Goal: Connect with others: Connect with others

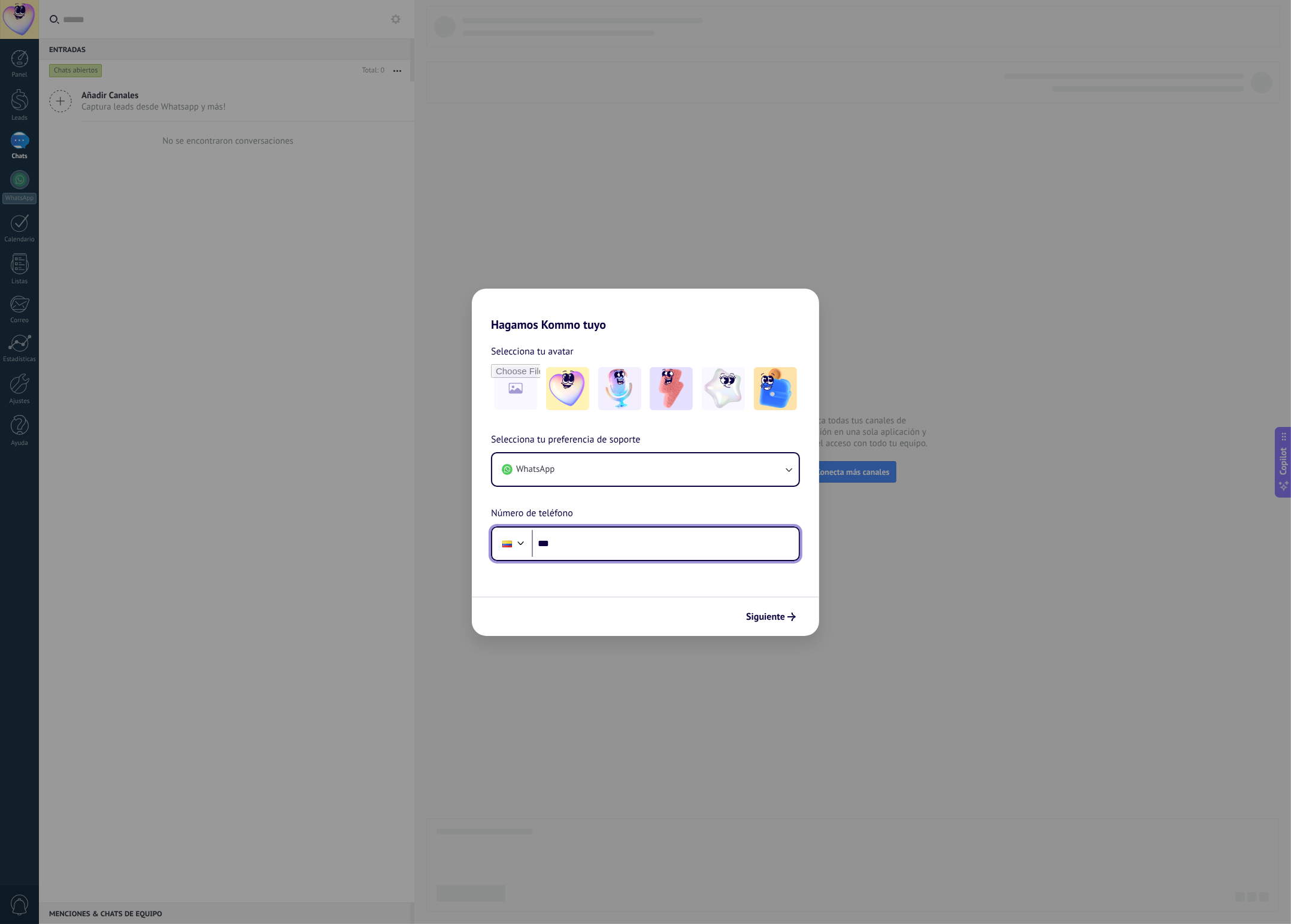
click at [610, 553] on input "***" at bounding box center [666, 543] width 267 height 27
type input "**********"
click at [752, 616] on span "Siguiente" at bounding box center [766, 617] width 39 height 9
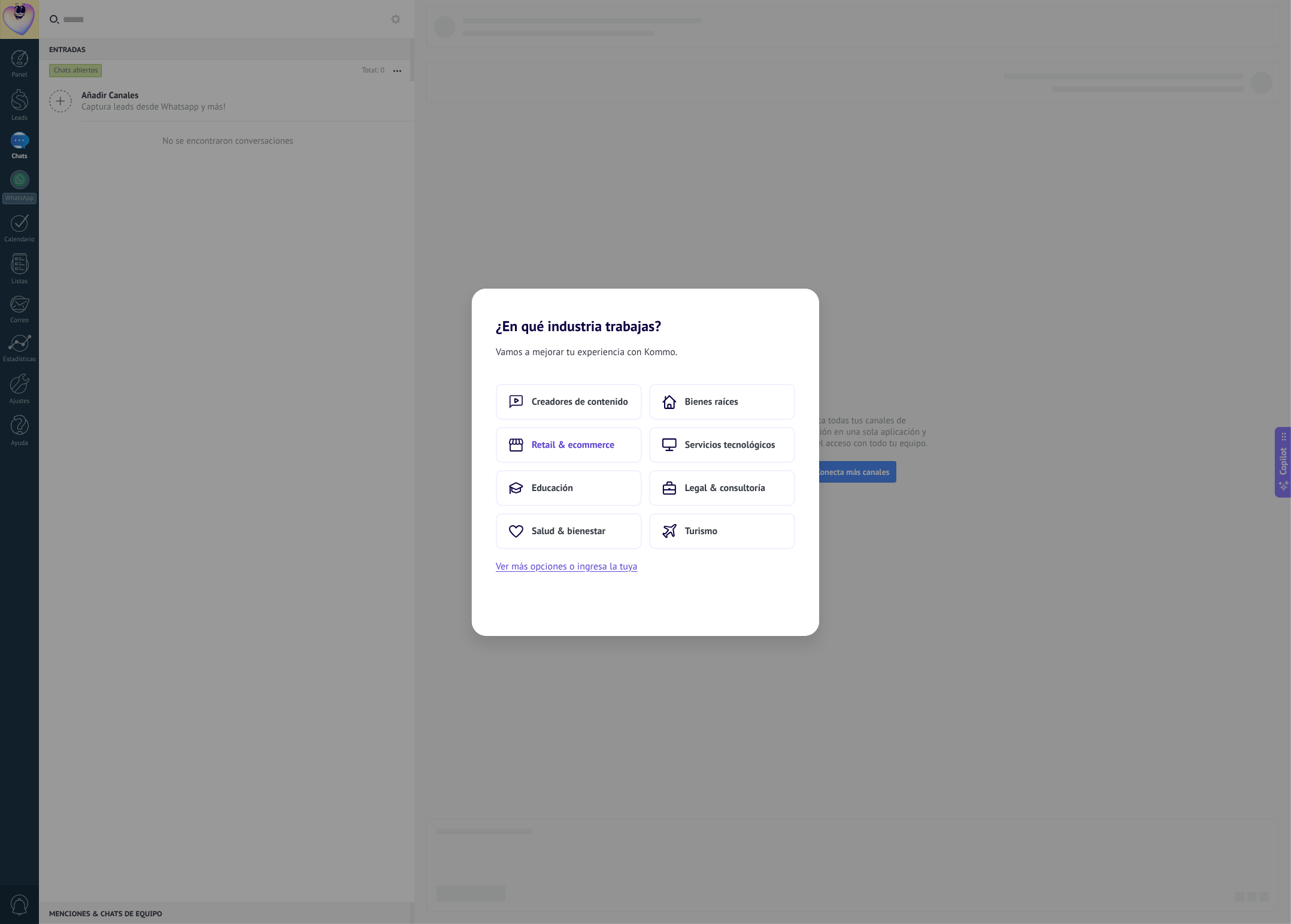
click at [577, 450] on span "Retail & ecommerce" at bounding box center [573, 444] width 82 height 12
click at [601, 561] on button "Ver más opciones o ingresa la tuya" at bounding box center [566, 566] width 141 height 16
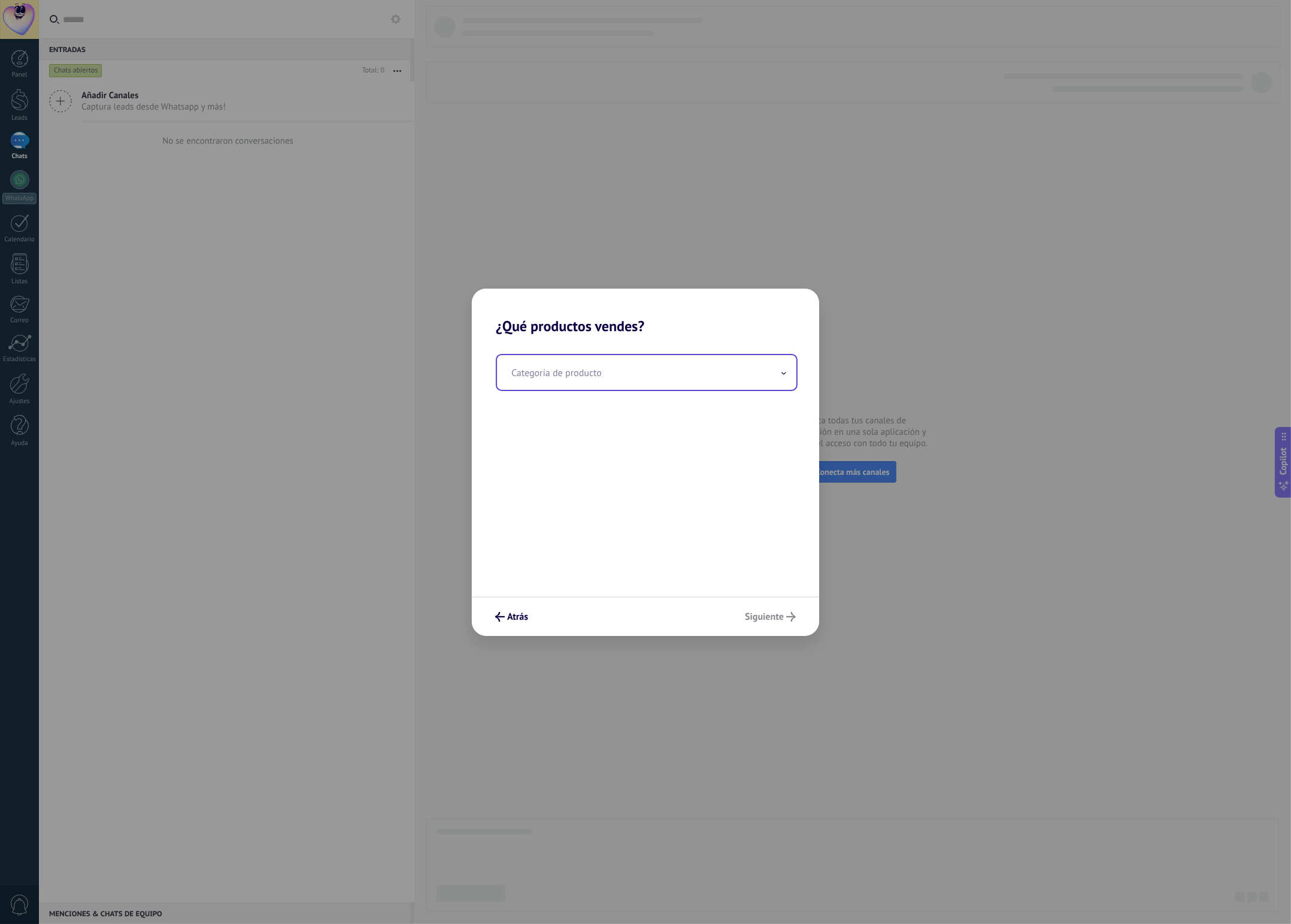
click at [659, 373] on input "text" at bounding box center [646, 372] width 299 height 35
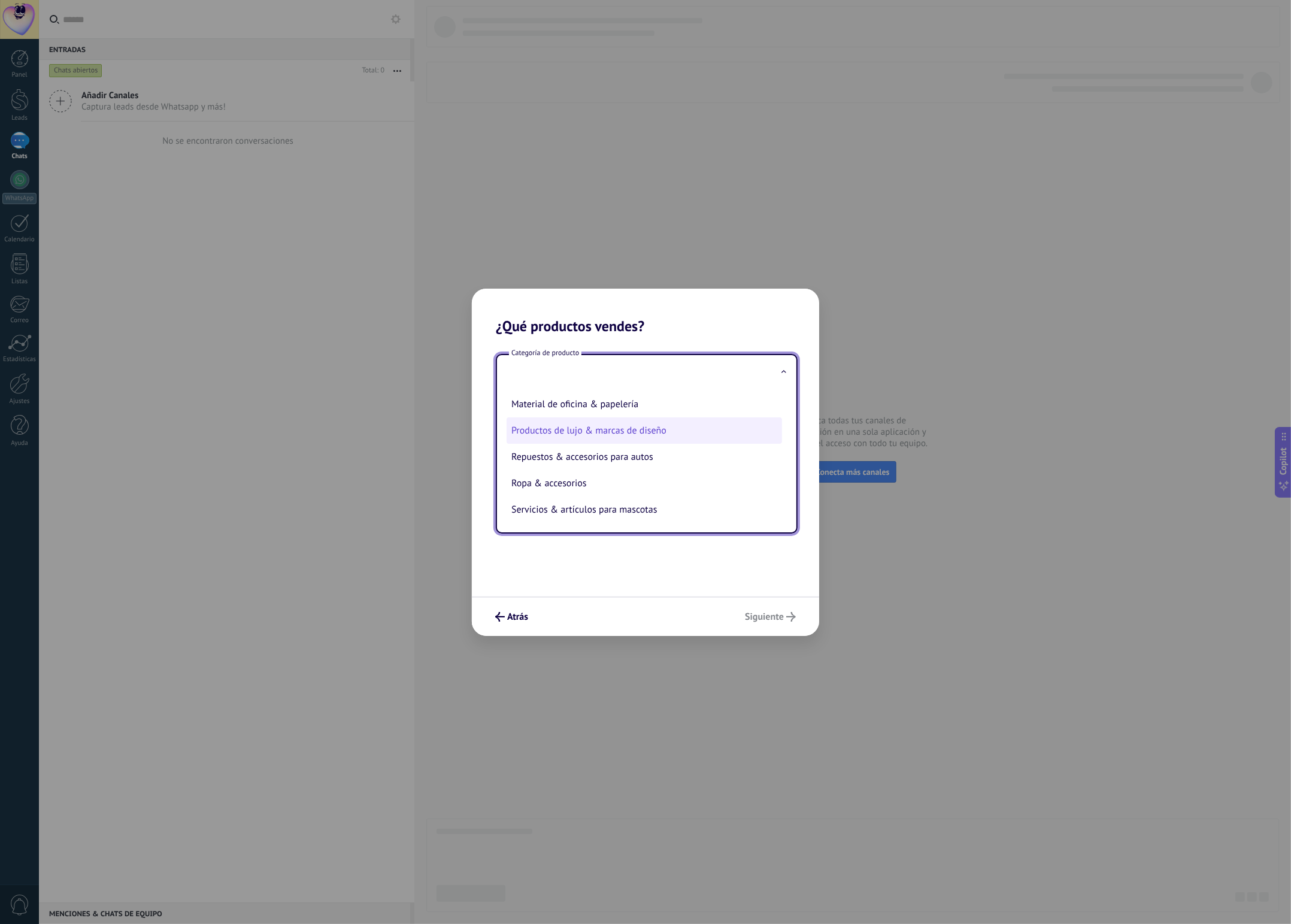
scroll to position [276, 0]
click at [677, 518] on li "Servicios & artículos para mascotas" at bounding box center [644, 509] width 276 height 26
type input "**********"
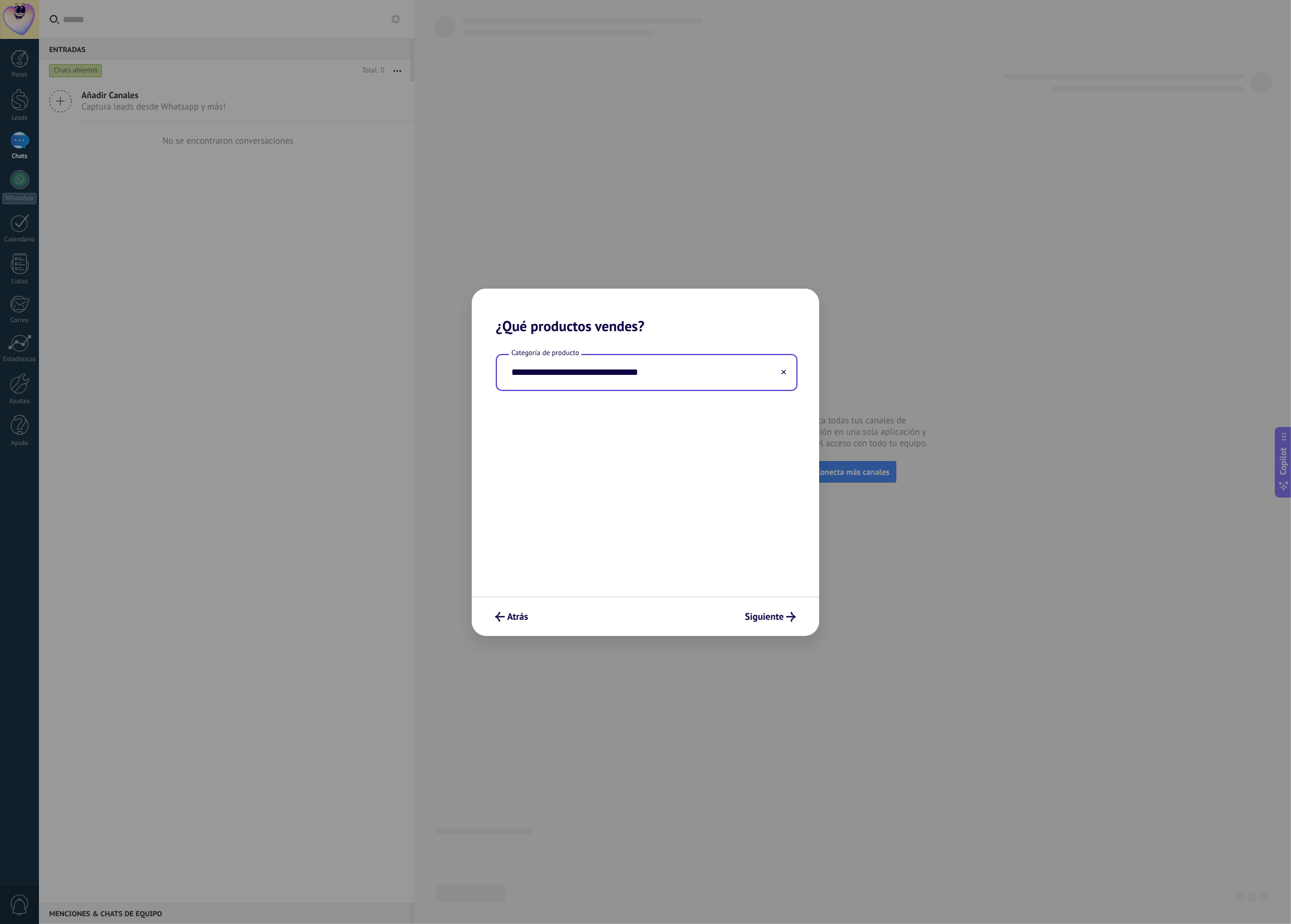
click at [650, 373] on input "**********" at bounding box center [646, 372] width 299 height 35
click at [767, 375] on input "**********" at bounding box center [646, 372] width 299 height 35
click at [784, 373] on icon at bounding box center [784, 372] width 5 height 5
click at [673, 373] on input "text" at bounding box center [646, 372] width 299 height 35
type input "*"
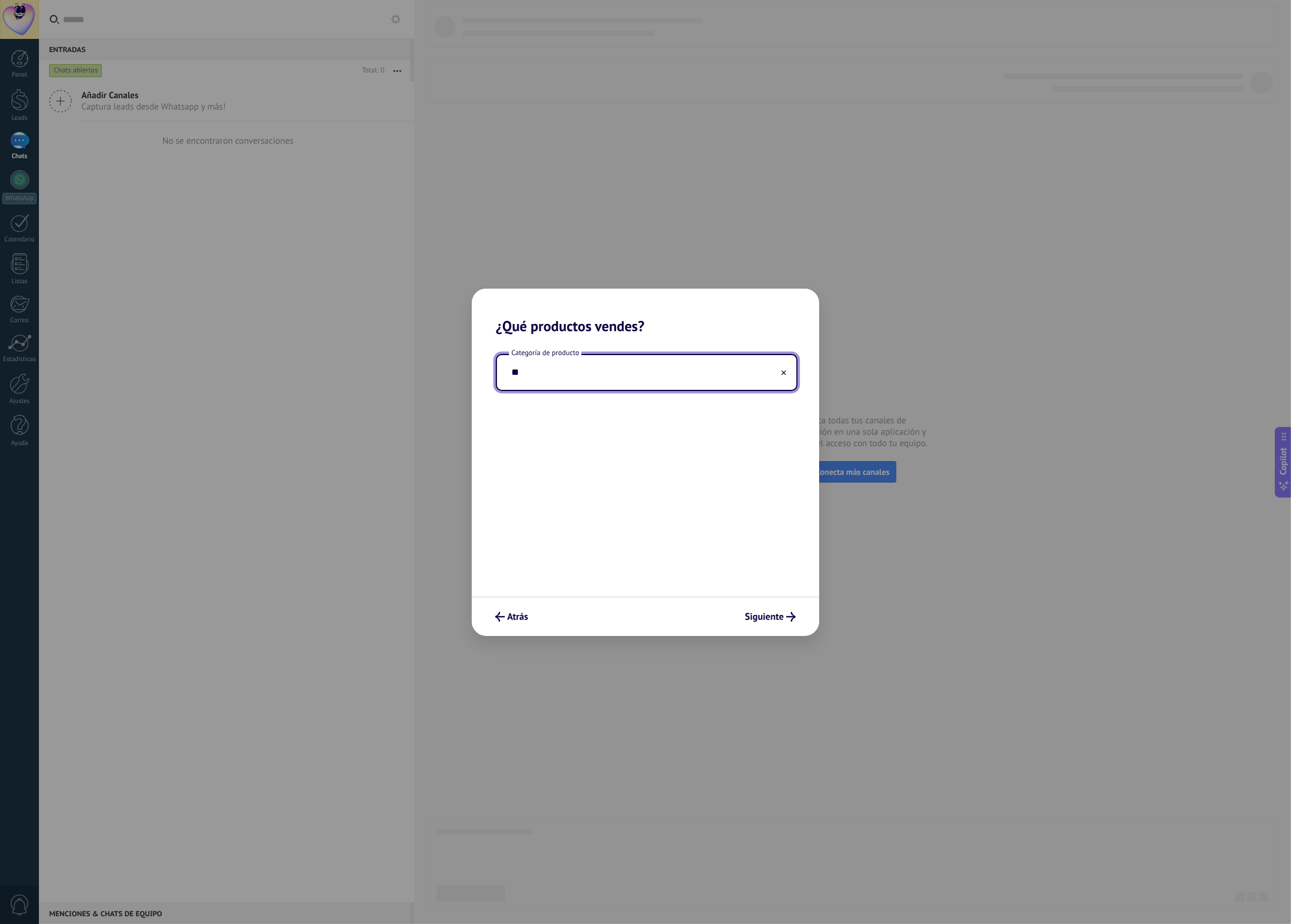
type input "*"
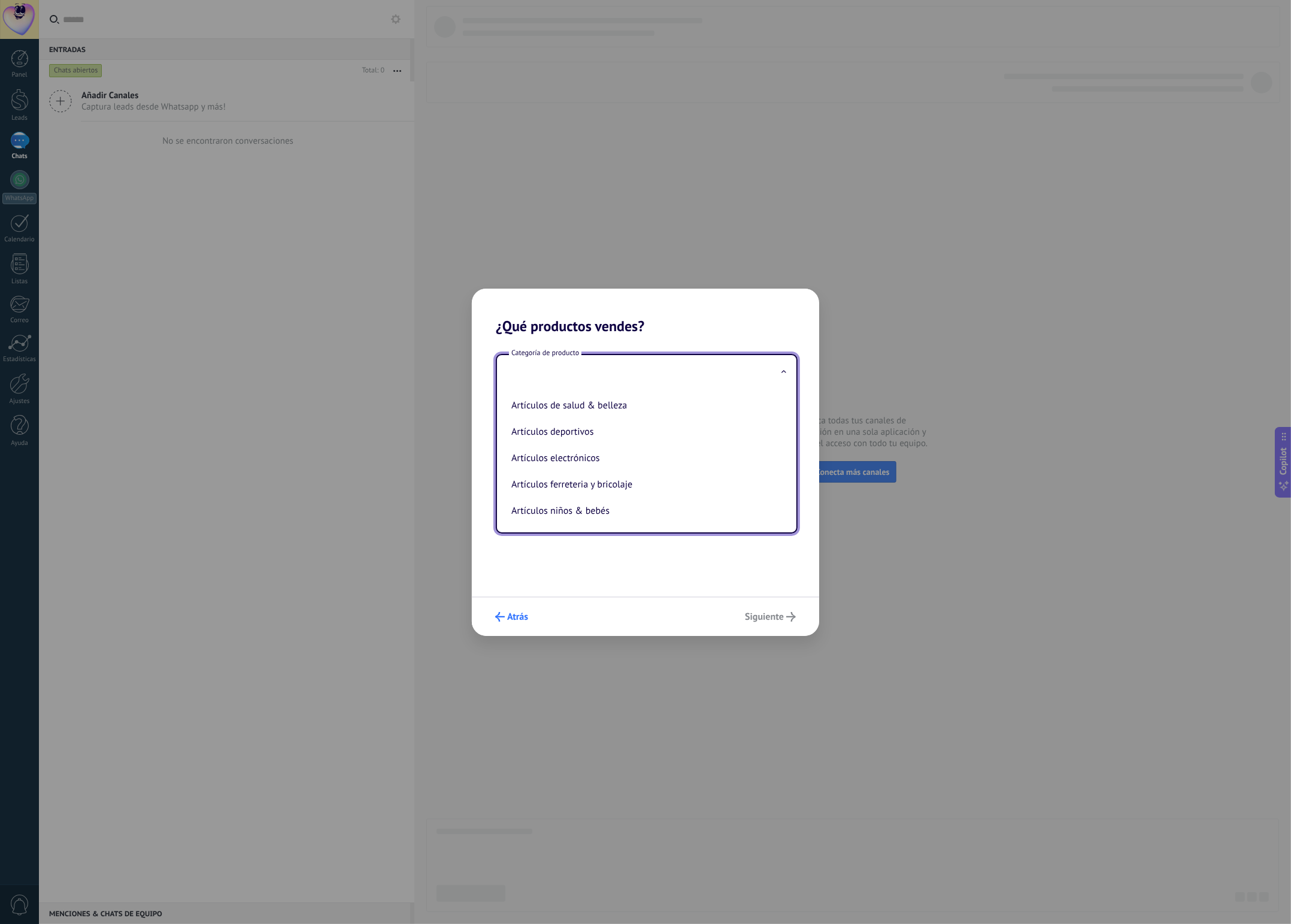
click at [509, 608] on button "Atrás" at bounding box center [512, 617] width 43 height 20
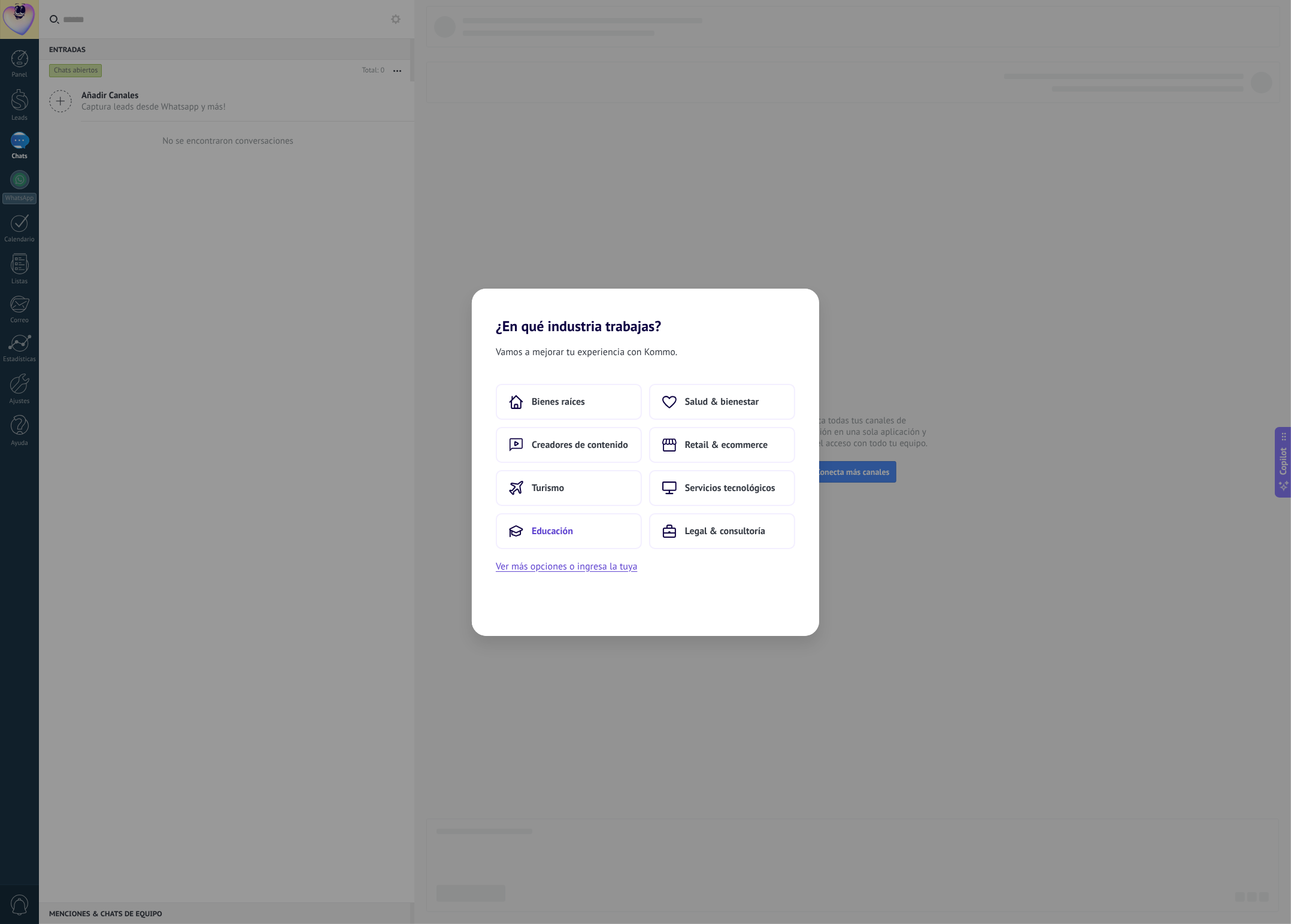
click at [546, 525] on span "Educación" at bounding box center [552, 530] width 41 height 12
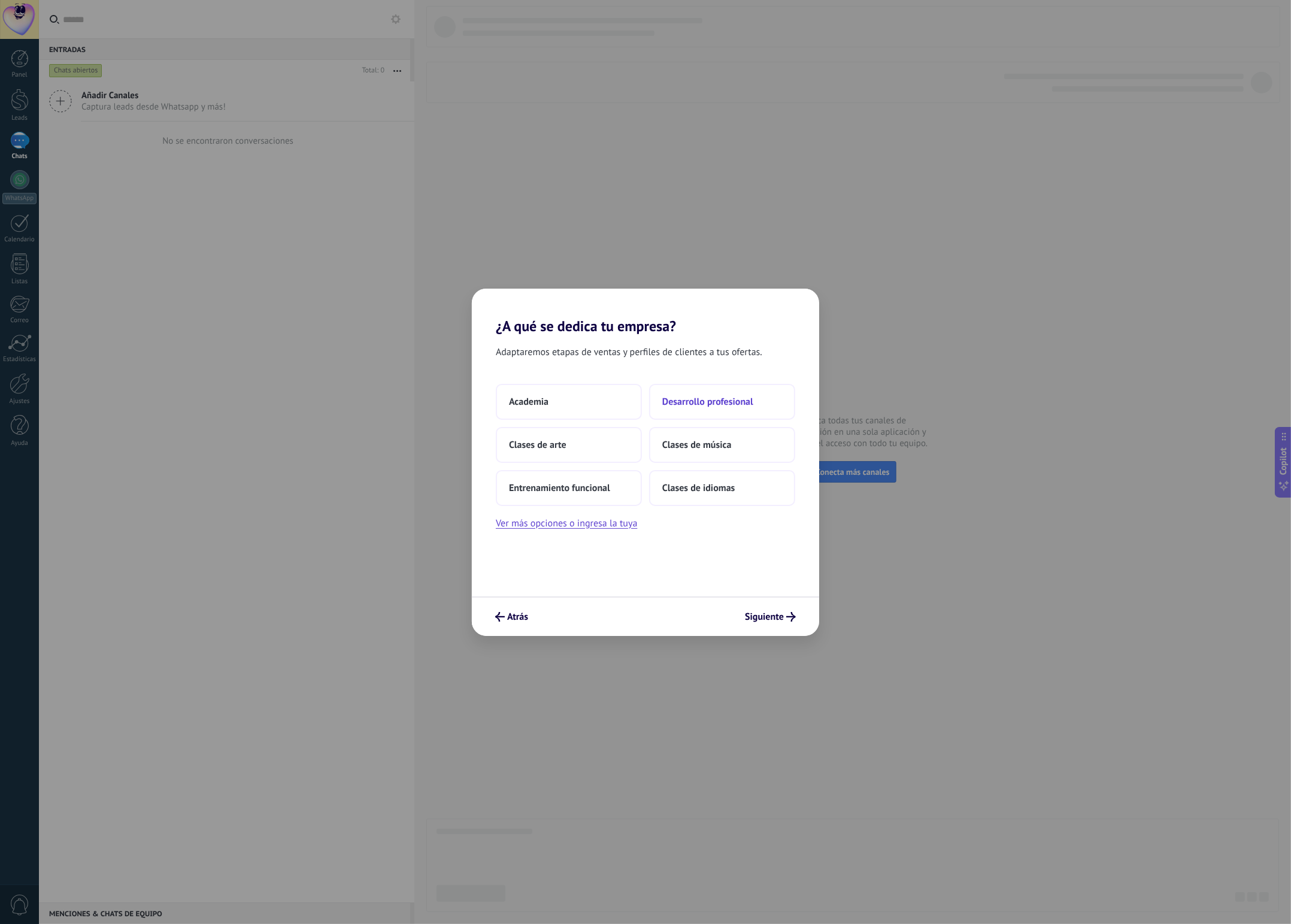
click at [731, 399] on span "Desarrollo profesional" at bounding box center [708, 401] width 91 height 12
click at [555, 409] on button "Solo yo" at bounding box center [569, 401] width 146 height 36
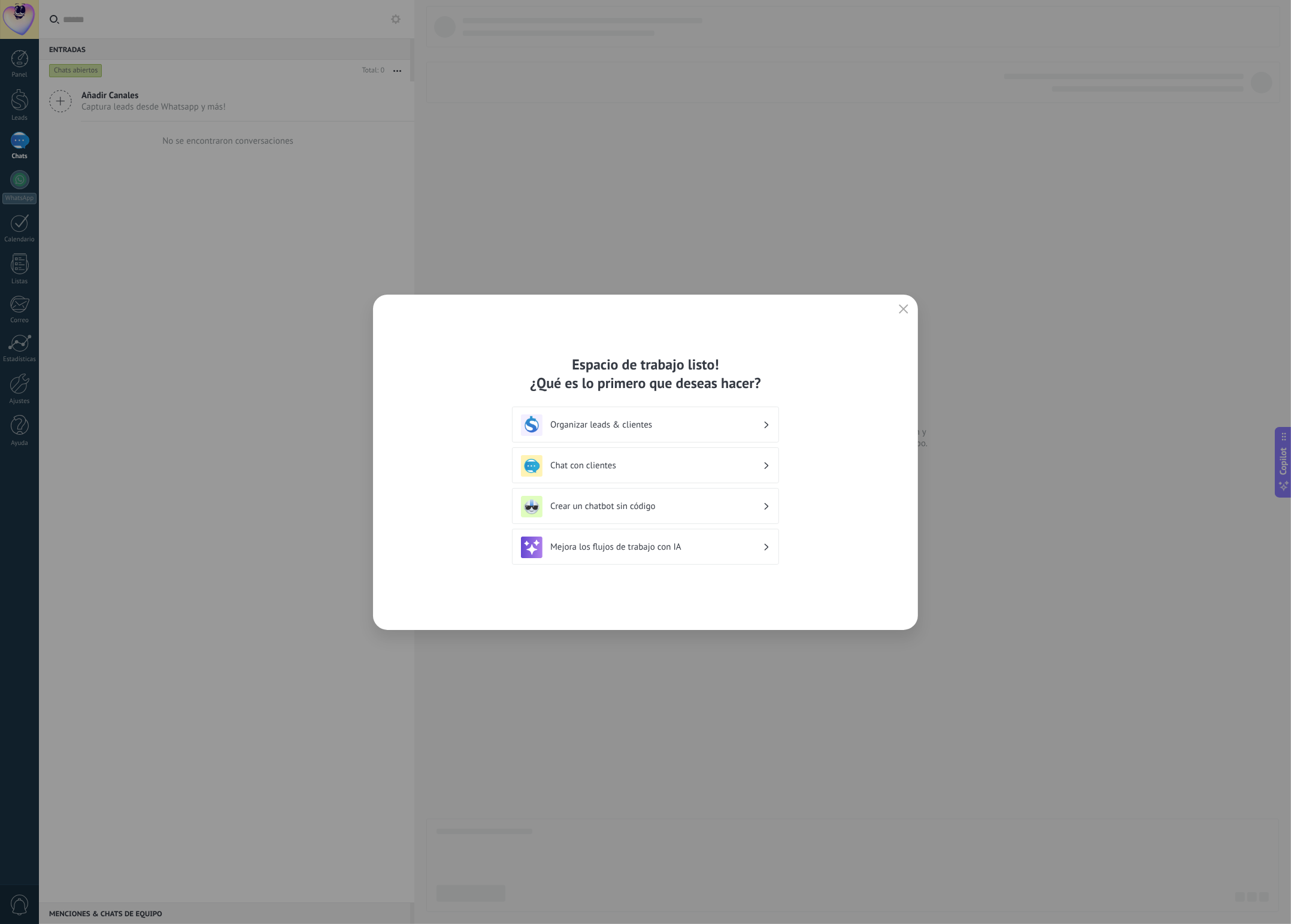
click at [692, 422] on h3 "Organizar leads & clientes" at bounding box center [657, 425] width 213 height 12
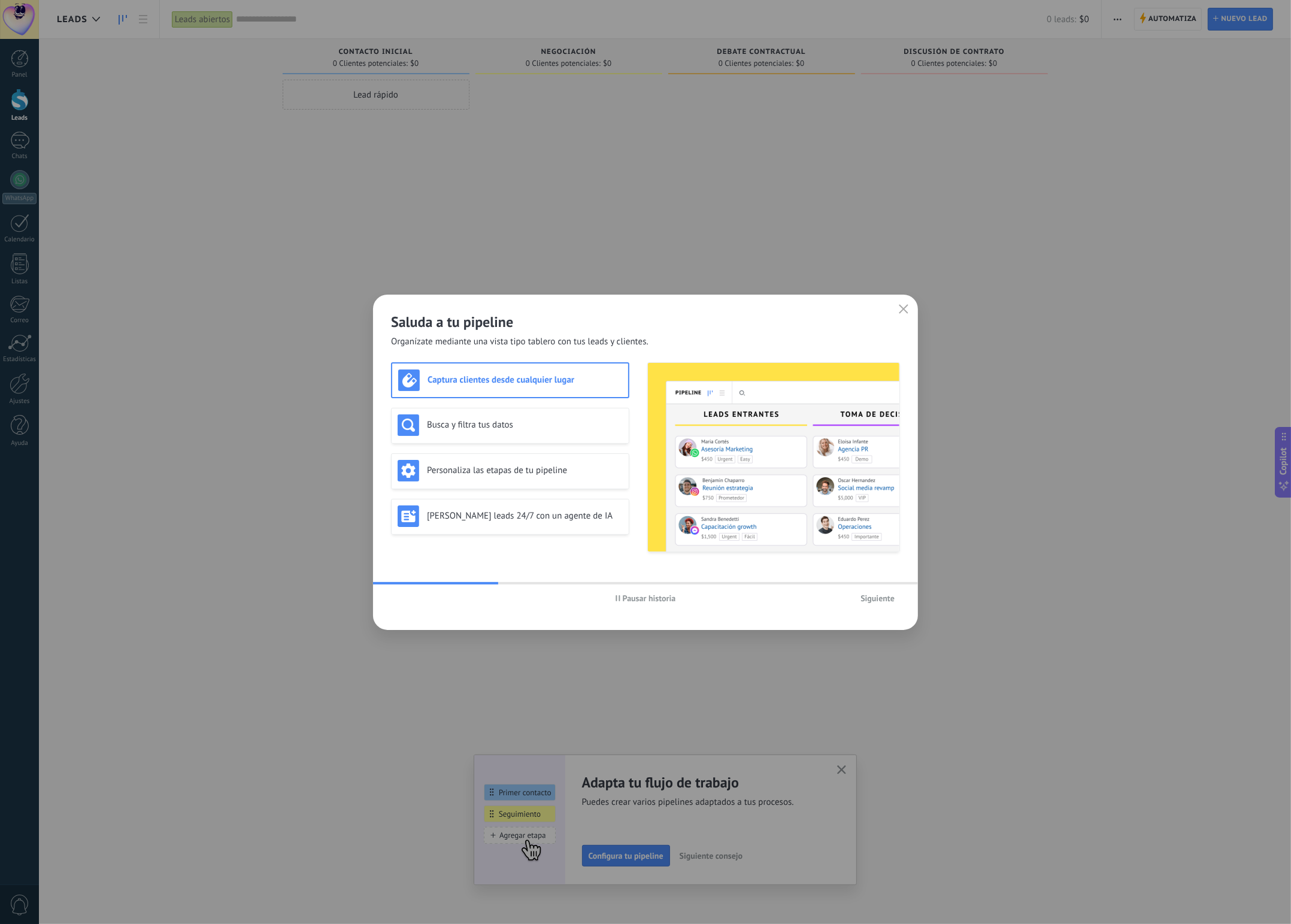
click at [865, 599] on span "Siguiente" at bounding box center [878, 598] width 34 height 9
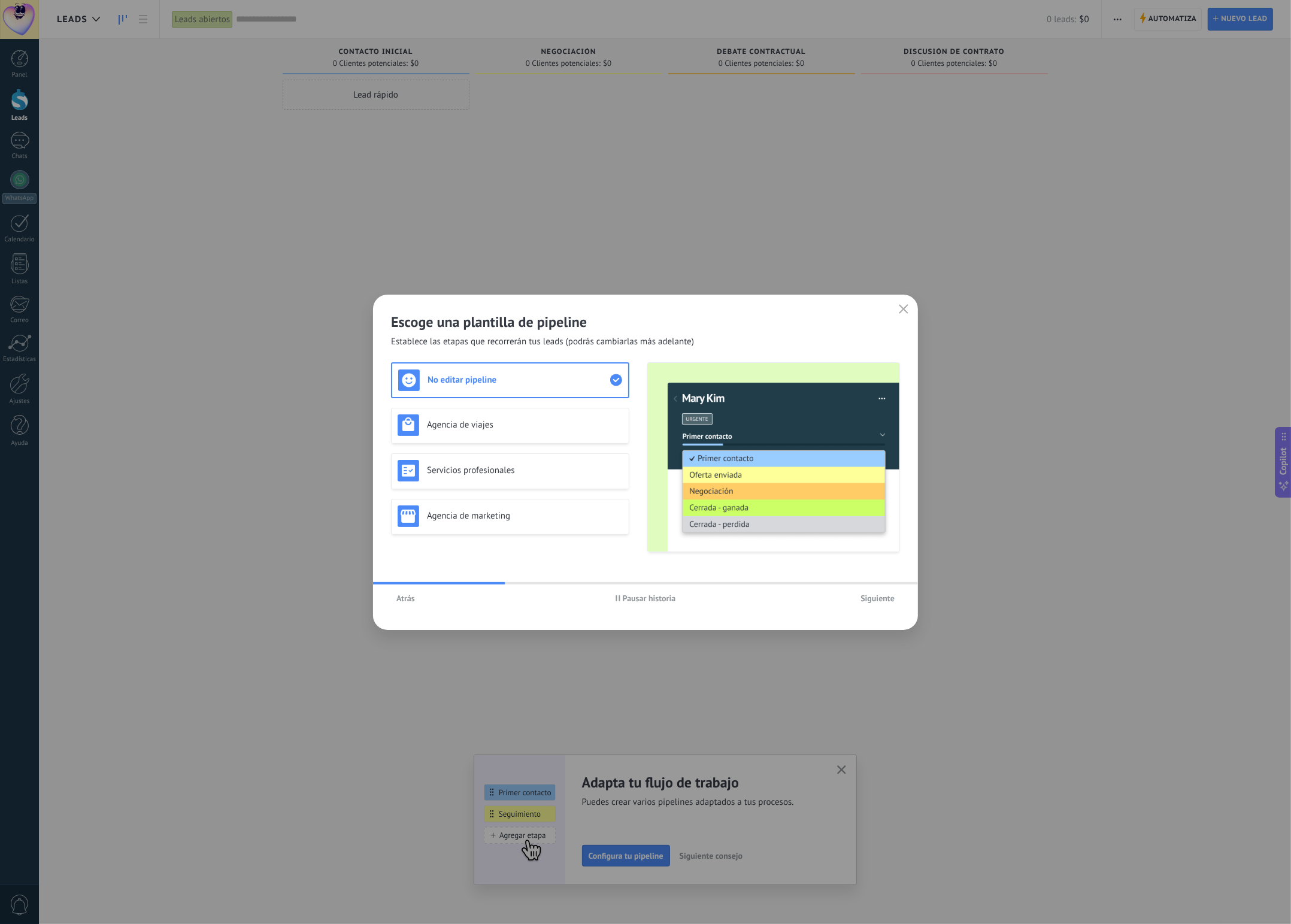
click at [867, 597] on span "Siguiente" at bounding box center [878, 598] width 34 height 9
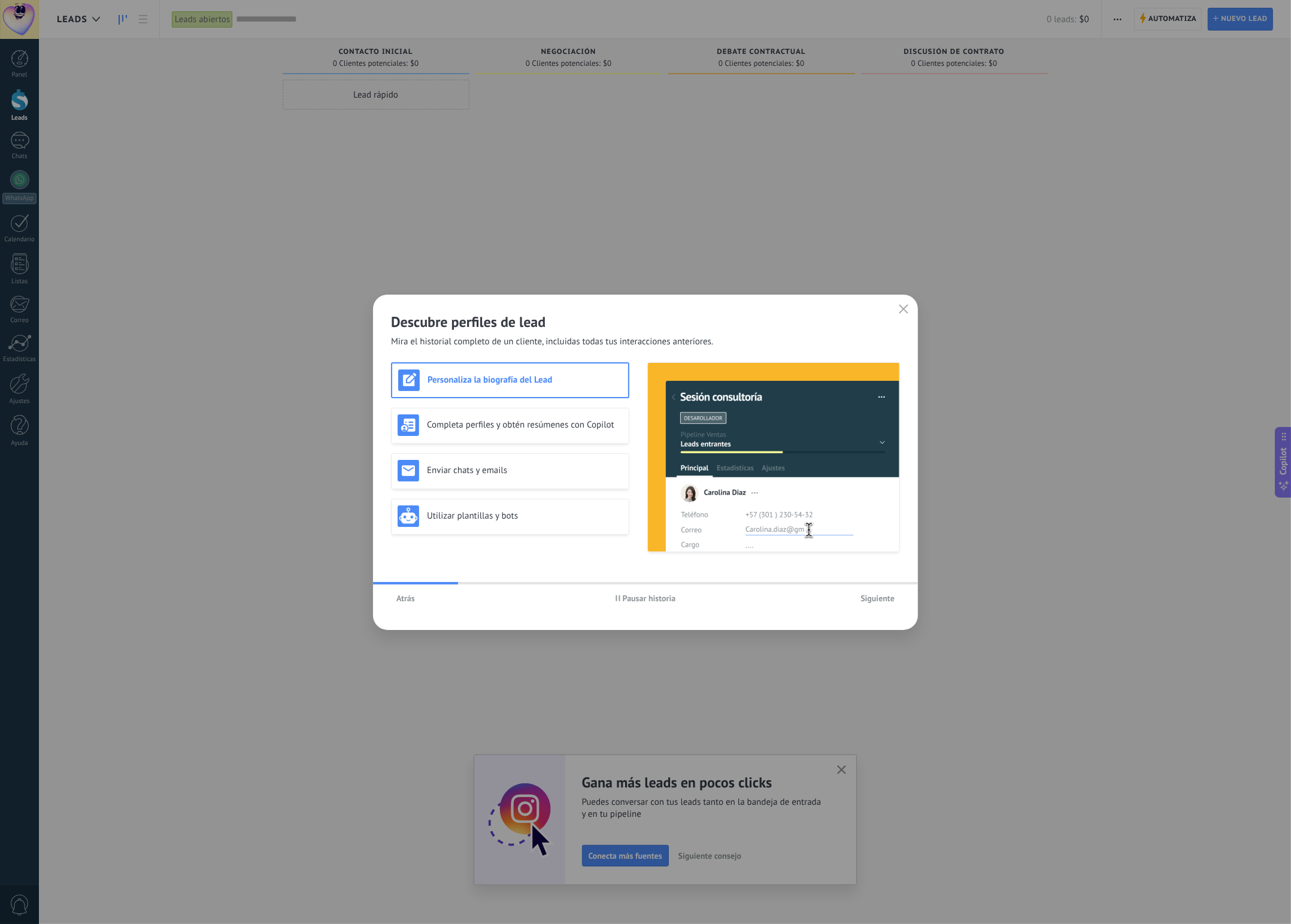
click at [867, 597] on span "Siguiente" at bounding box center [878, 598] width 34 height 9
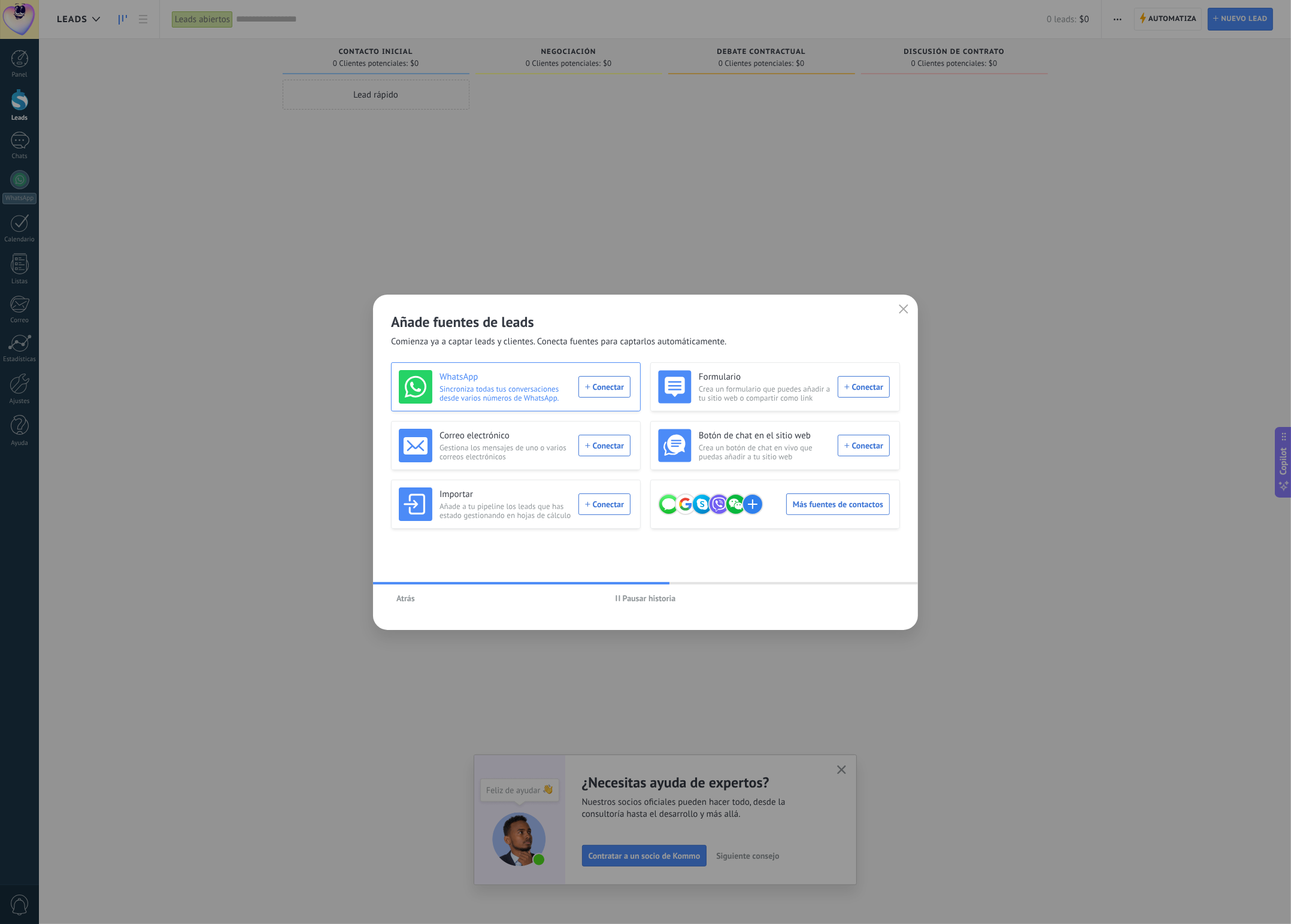
click at [583, 394] on div "WhatsApp Sincroniza todas tus conversaciones desde varios números de WhatsApp. …" at bounding box center [514, 386] width 231 height 33
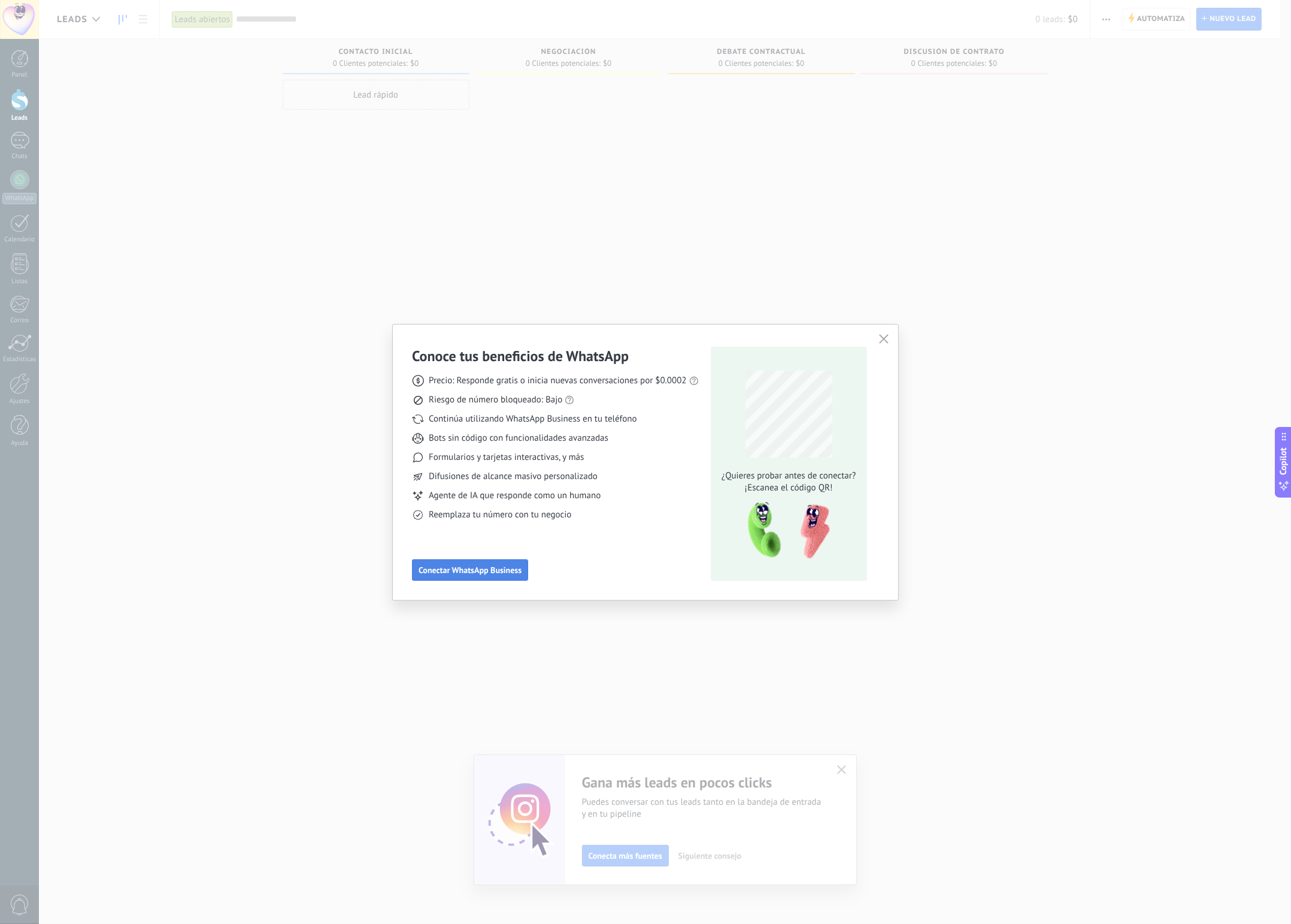
click at [468, 574] on span "Conectar WhatsApp Business" at bounding box center [470, 570] width 103 height 9
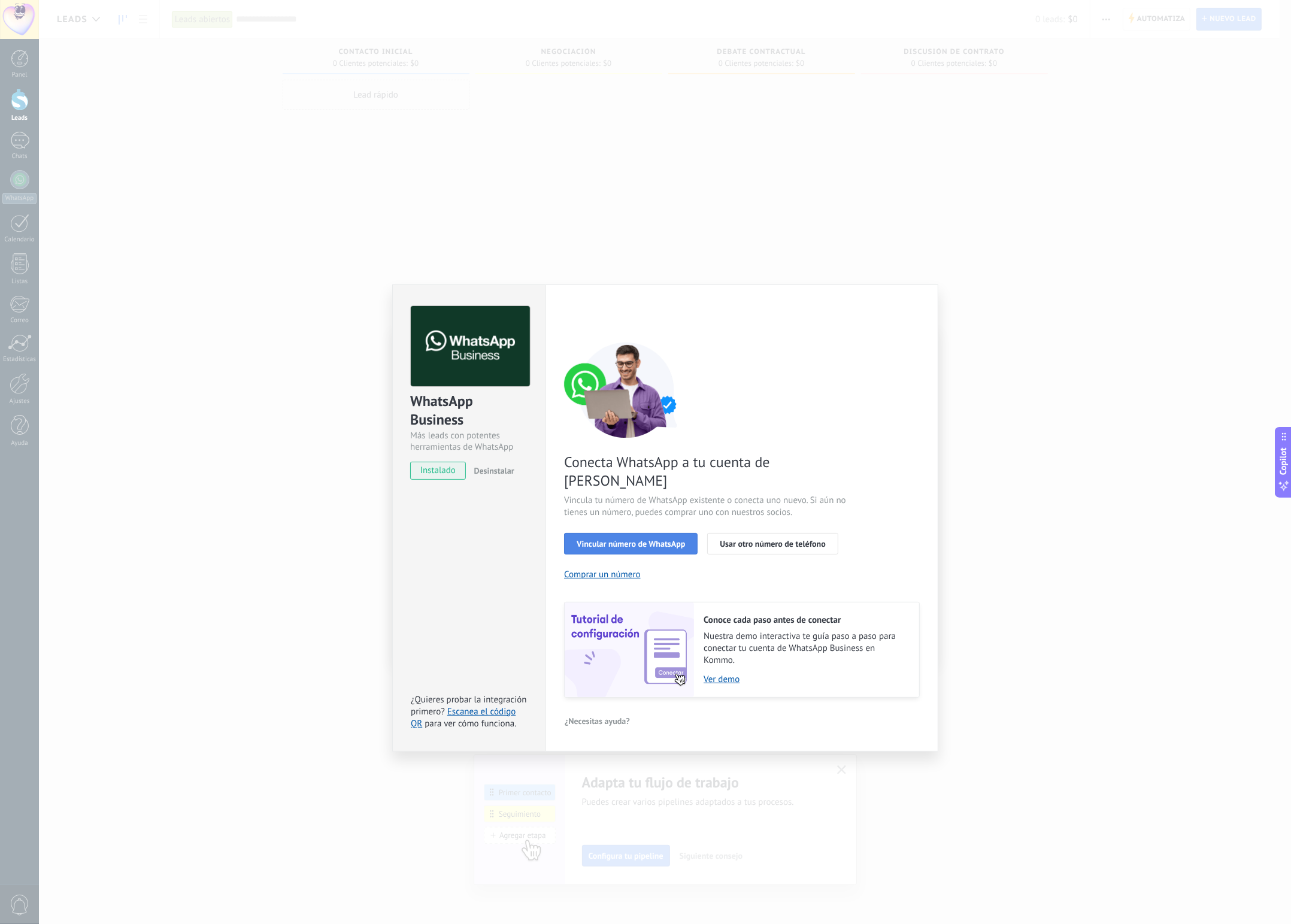
click at [641, 540] on span "Vincular número de WhatsApp" at bounding box center [631, 544] width 109 height 9
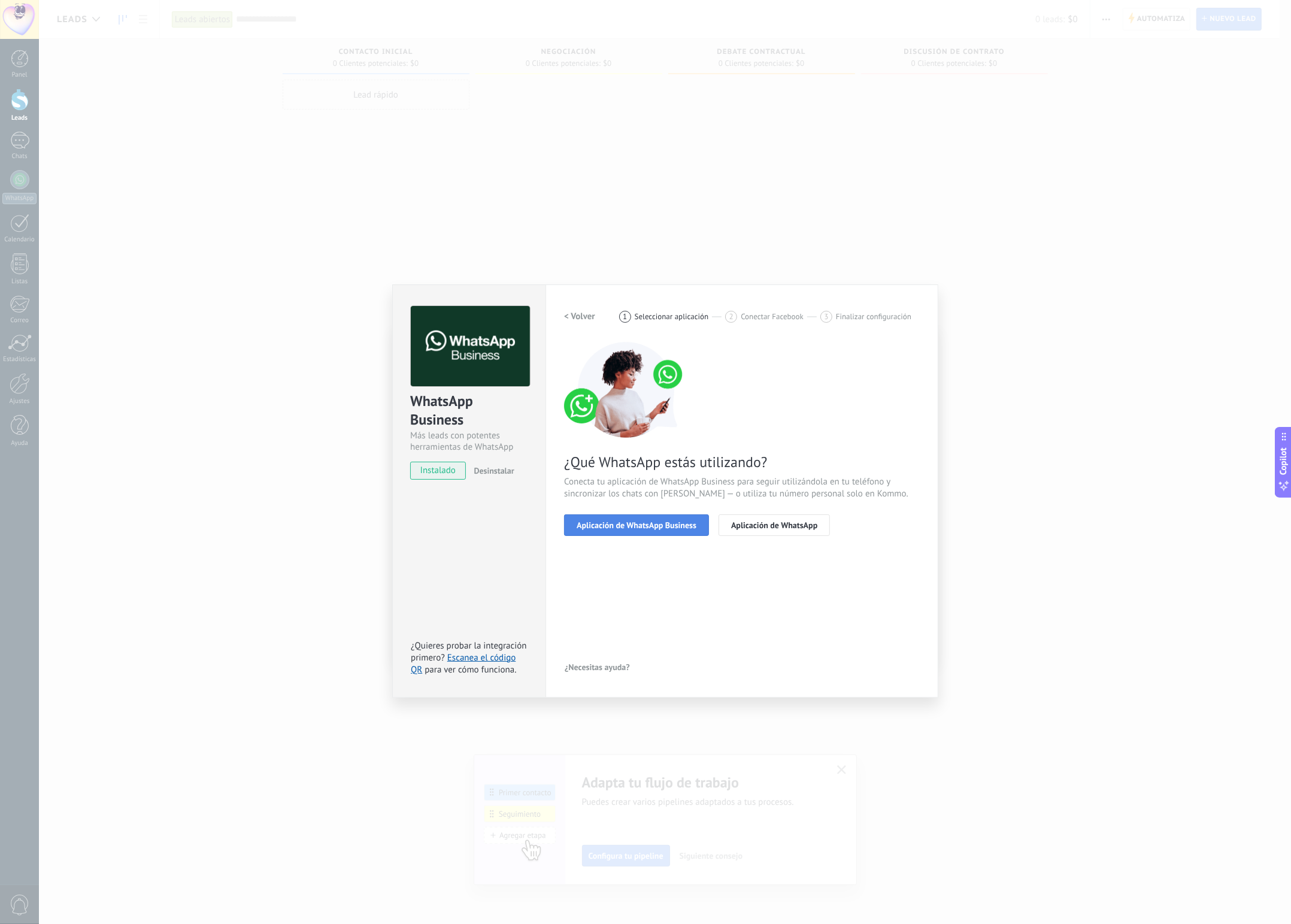
click at [647, 530] on button "Aplicación de WhatsApp Business" at bounding box center [636, 525] width 145 height 22
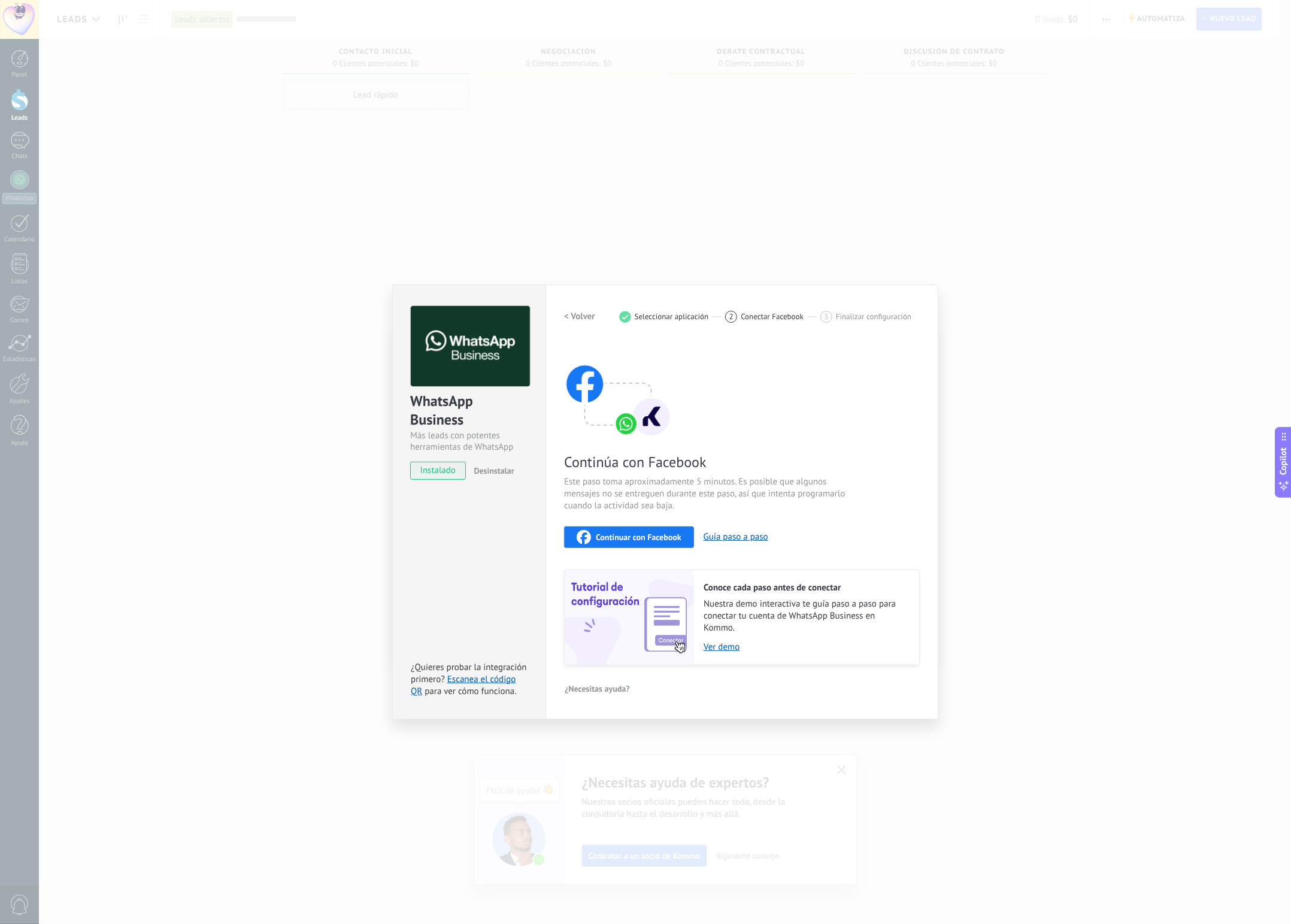
click at [658, 537] on span "Continuar con Facebook" at bounding box center [639, 537] width 85 height 9
